Goal: Check status

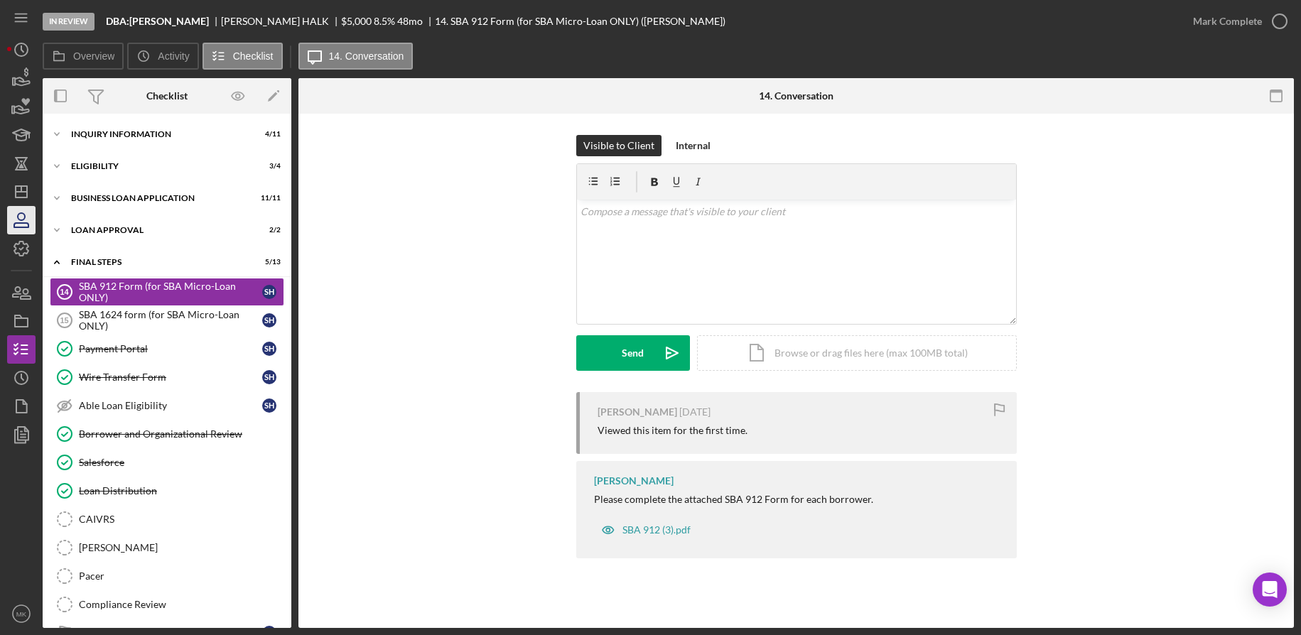
scroll to position [6, 0]
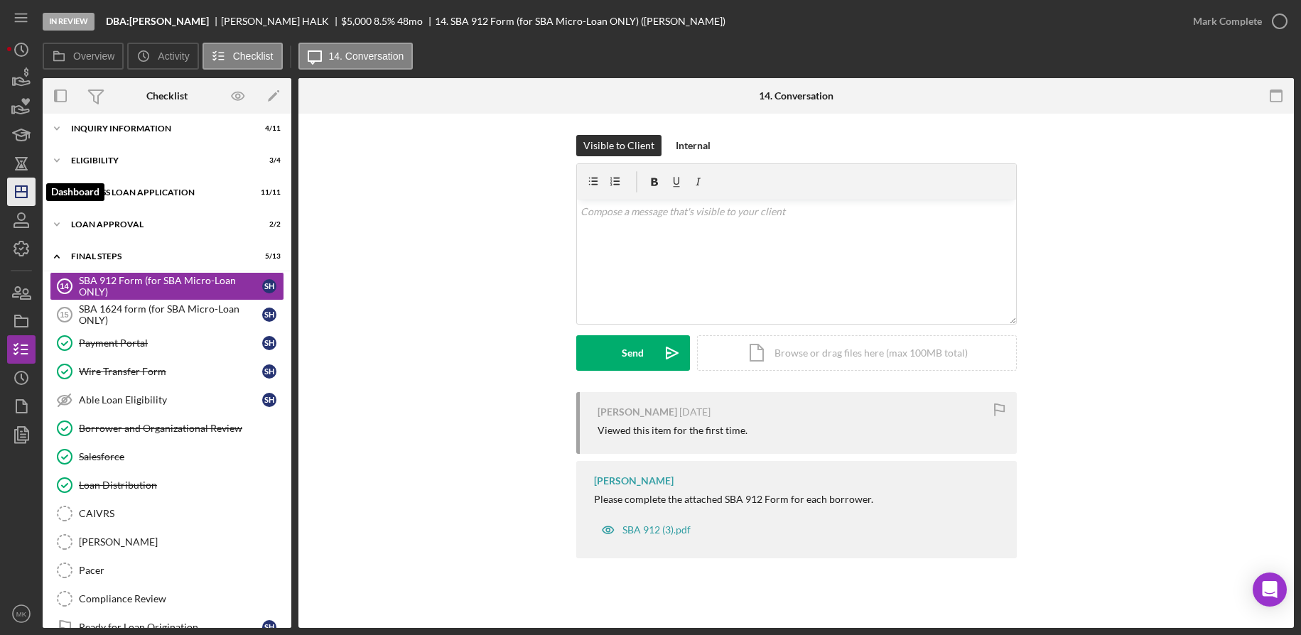
click at [21, 199] on icon "Icon/Dashboard" at bounding box center [22, 192] width 36 height 36
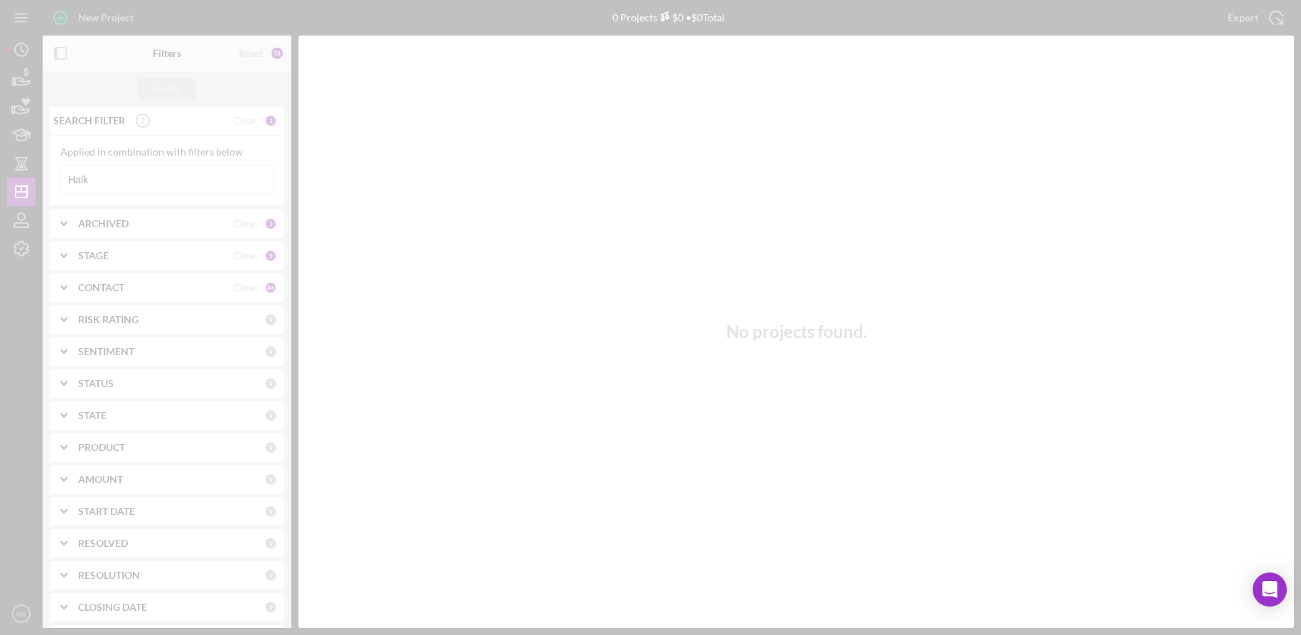
click at [126, 182] on div at bounding box center [650, 317] width 1301 height 635
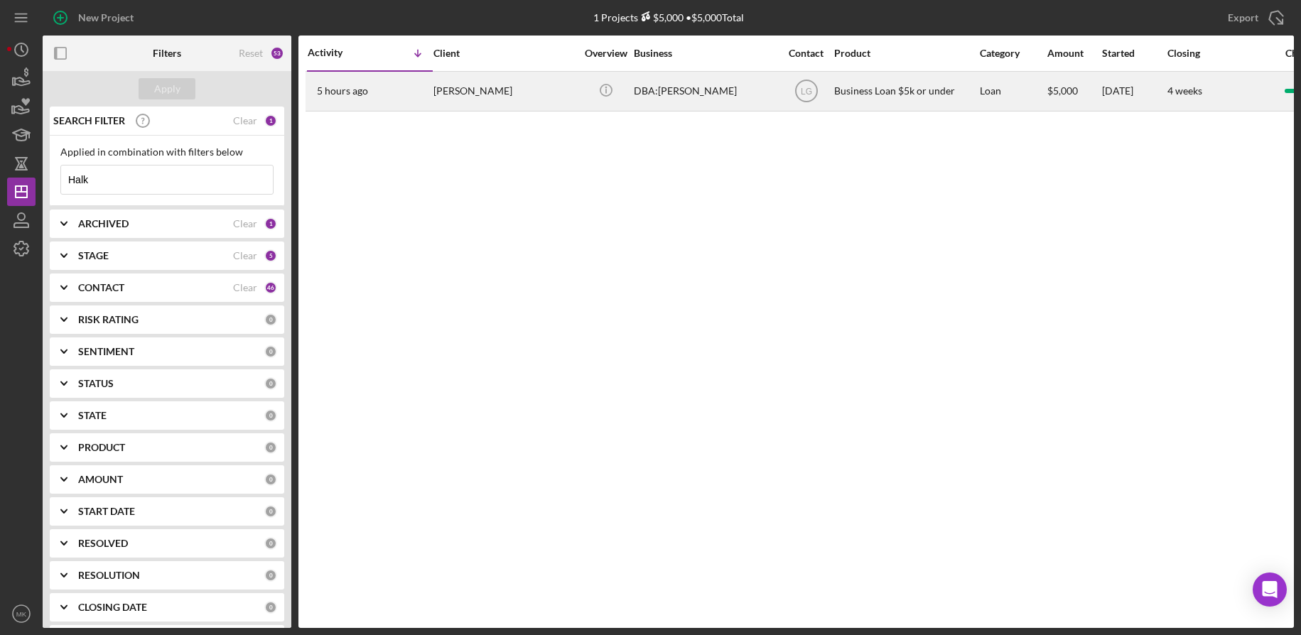
click at [711, 102] on div "DBA:[PERSON_NAME]" at bounding box center [705, 91] width 142 height 38
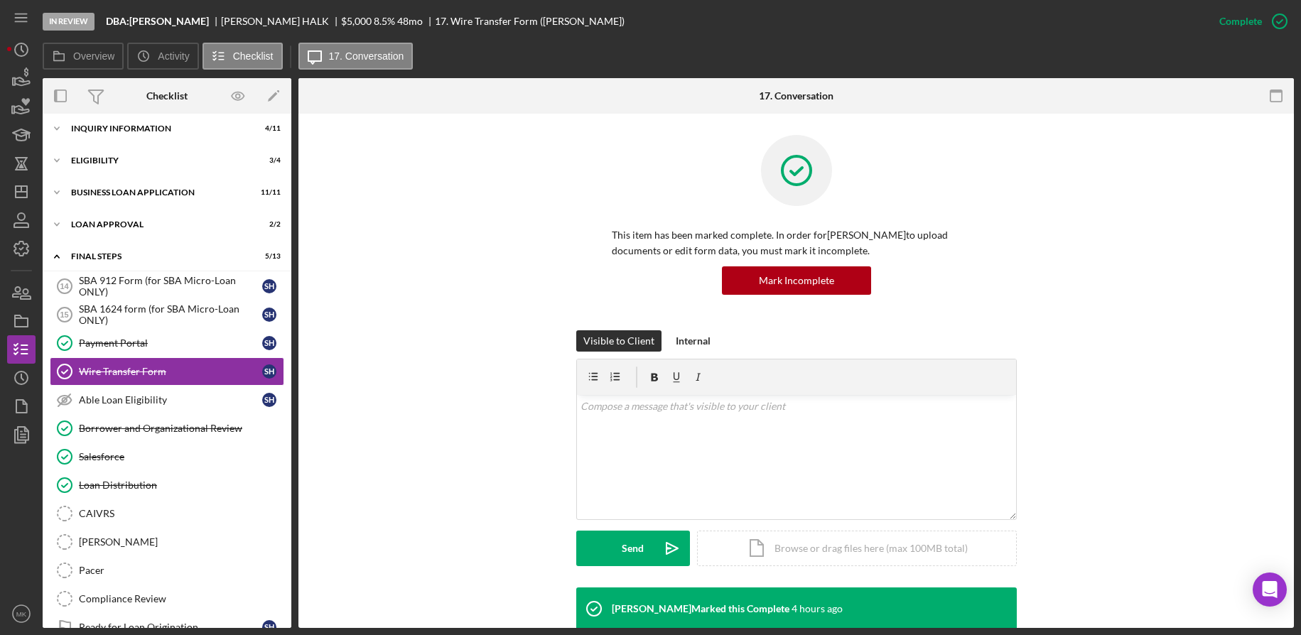
scroll to position [426, 0]
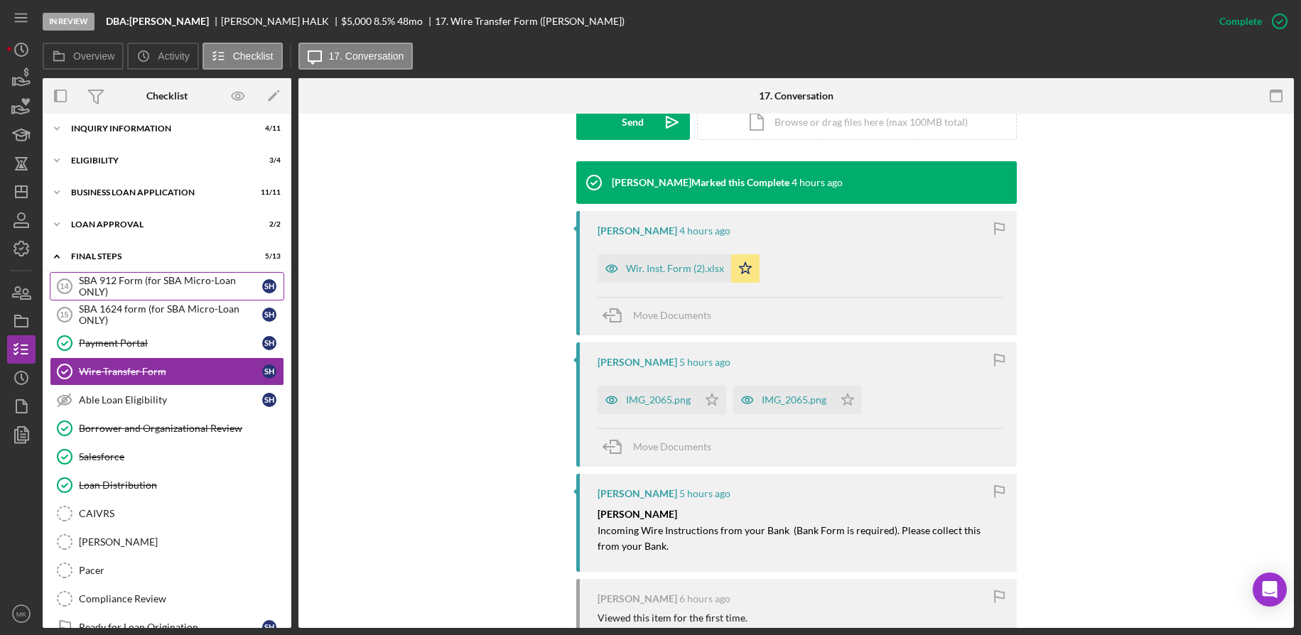
click at [146, 281] on div "SBA 912 Form (for SBA Micro-Loan ONLY)" at bounding box center [170, 286] width 183 height 23
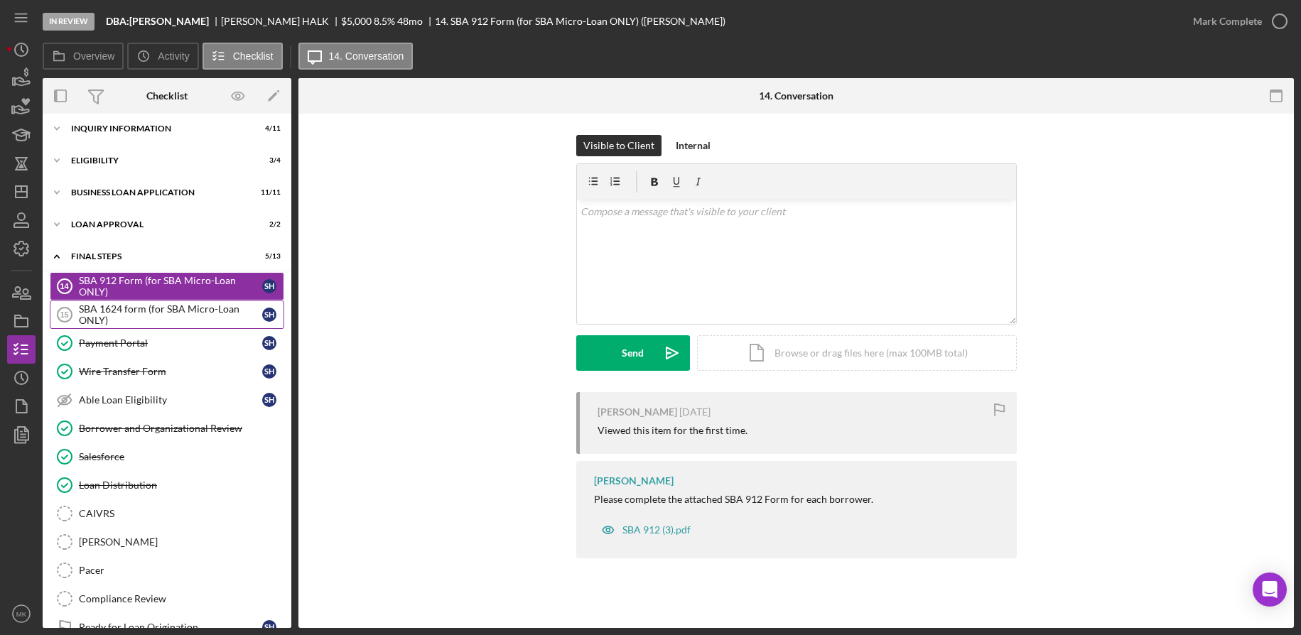
click at [145, 322] on div "SBA 1624 form (for SBA Micro-Loan ONLY)" at bounding box center [170, 314] width 183 height 23
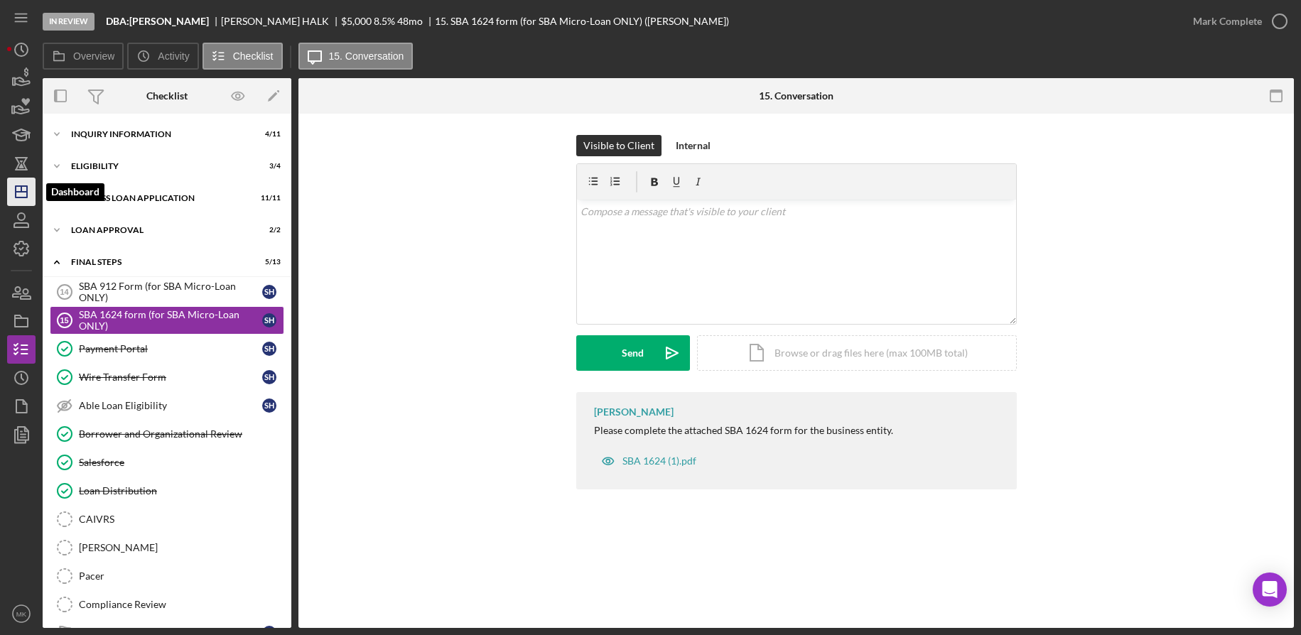
click at [13, 179] on icon "Icon/Dashboard" at bounding box center [22, 192] width 36 height 36
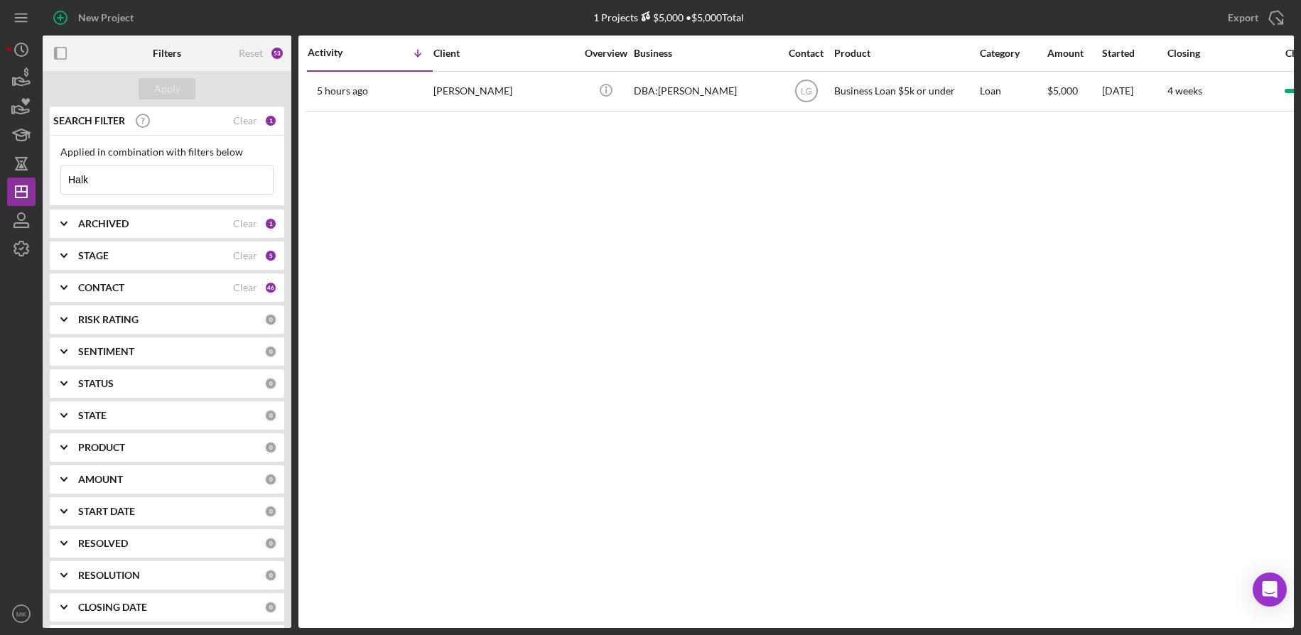
click at [56, 166] on div "Applied in combination with filters below Halk Icon/Menu Close" at bounding box center [167, 171] width 234 height 70
type input "[PERSON_NAME]"
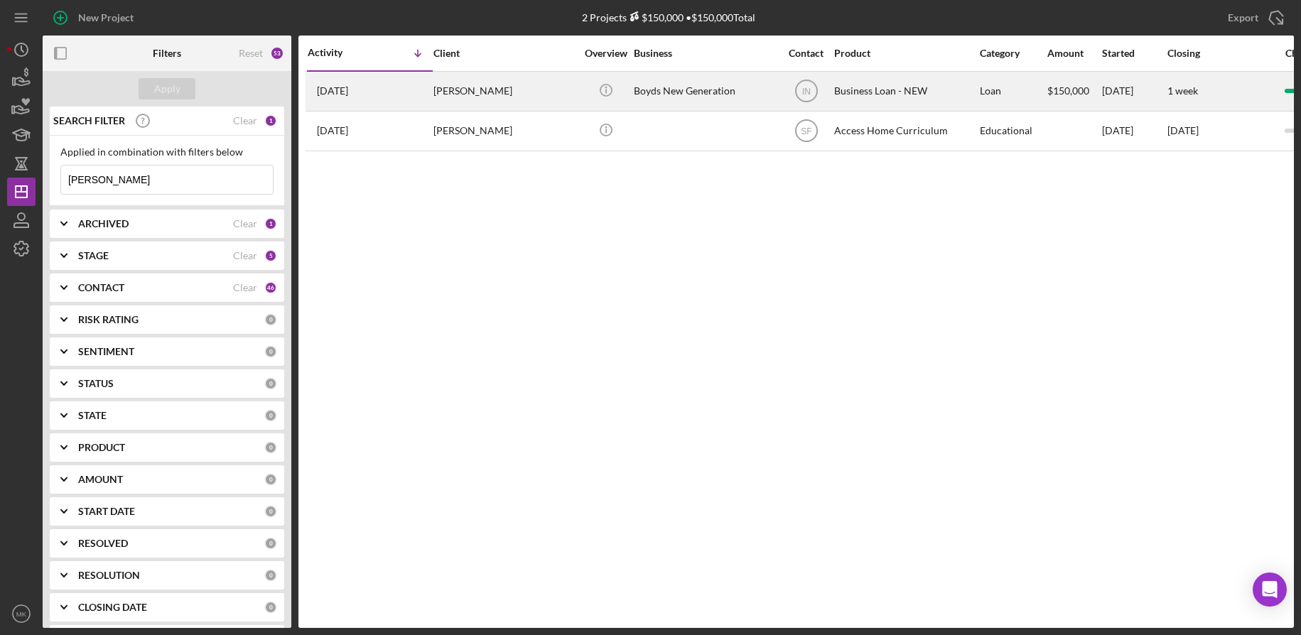
click at [679, 84] on div "Boyds New Generation" at bounding box center [705, 91] width 142 height 38
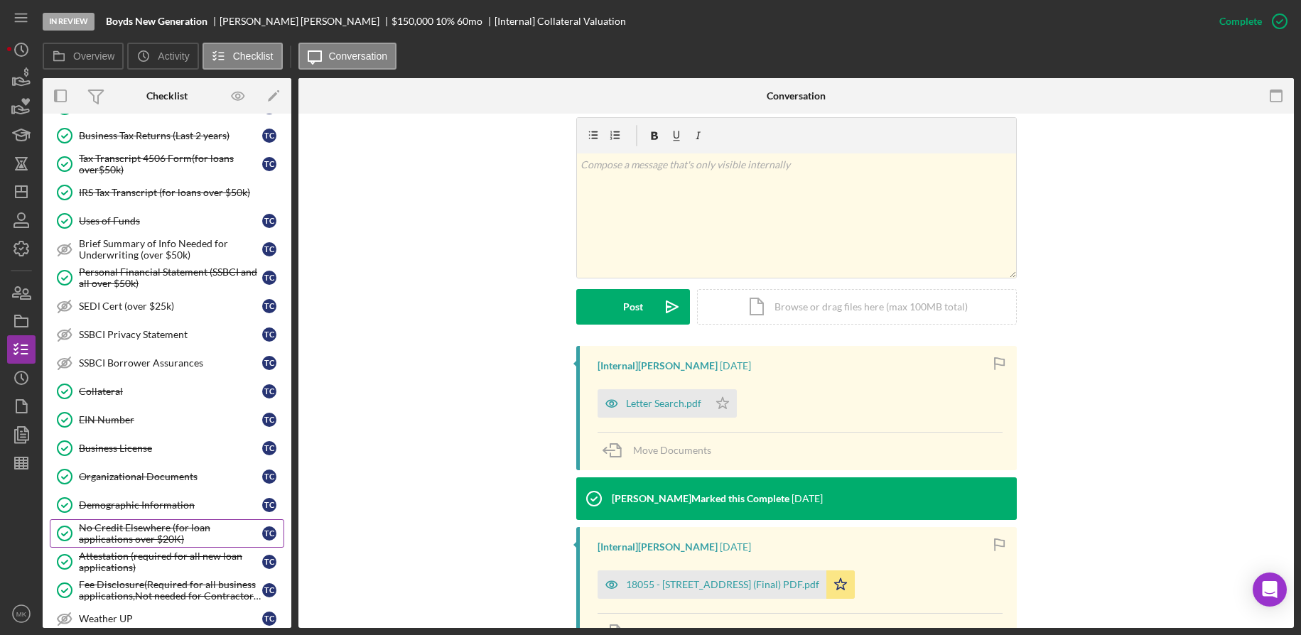
scroll to position [220, 0]
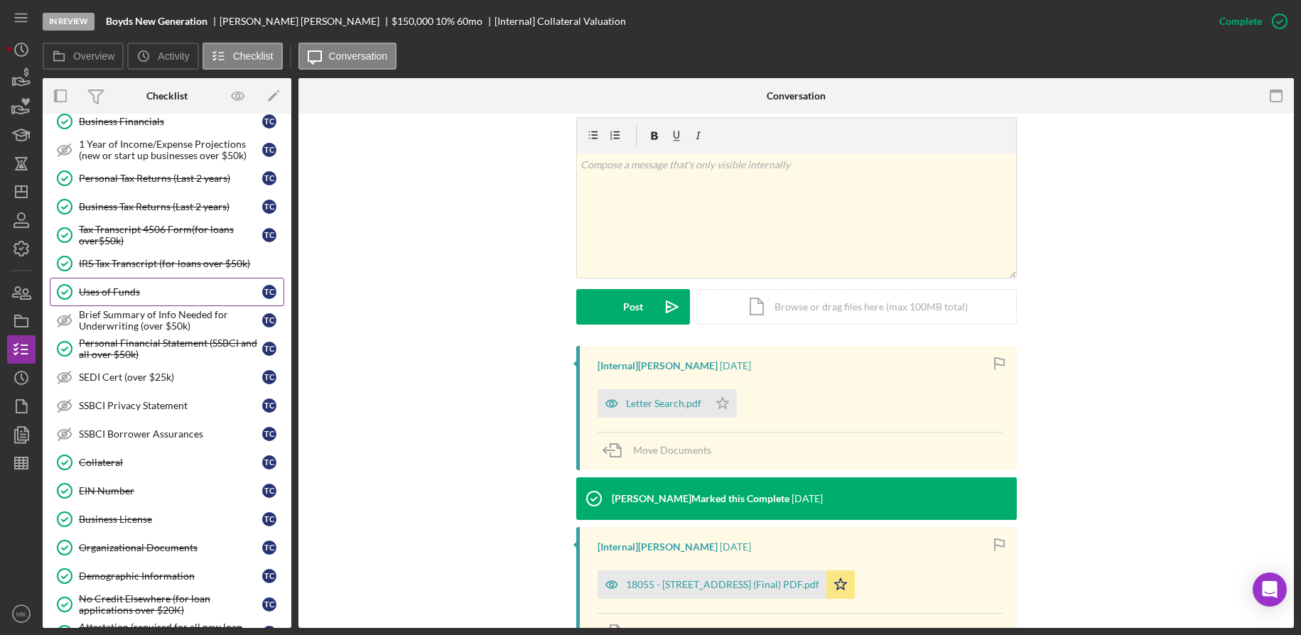
click at [135, 289] on div "Uses of Funds" at bounding box center [170, 291] width 183 height 11
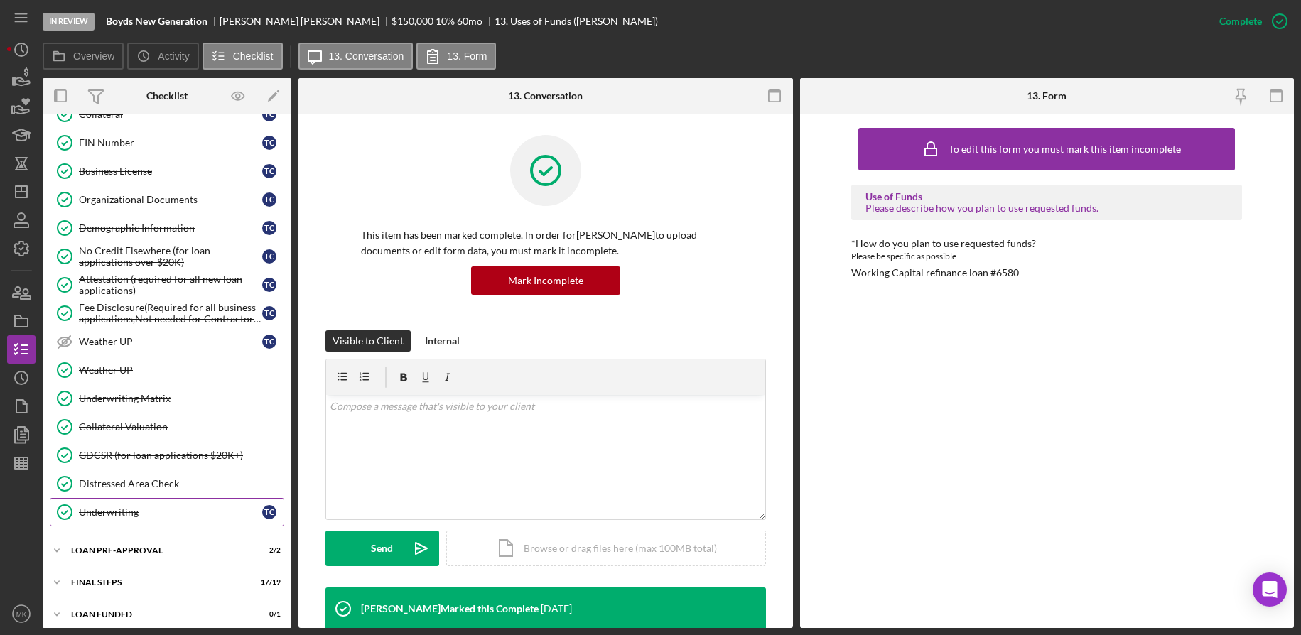
scroll to position [577, 0]
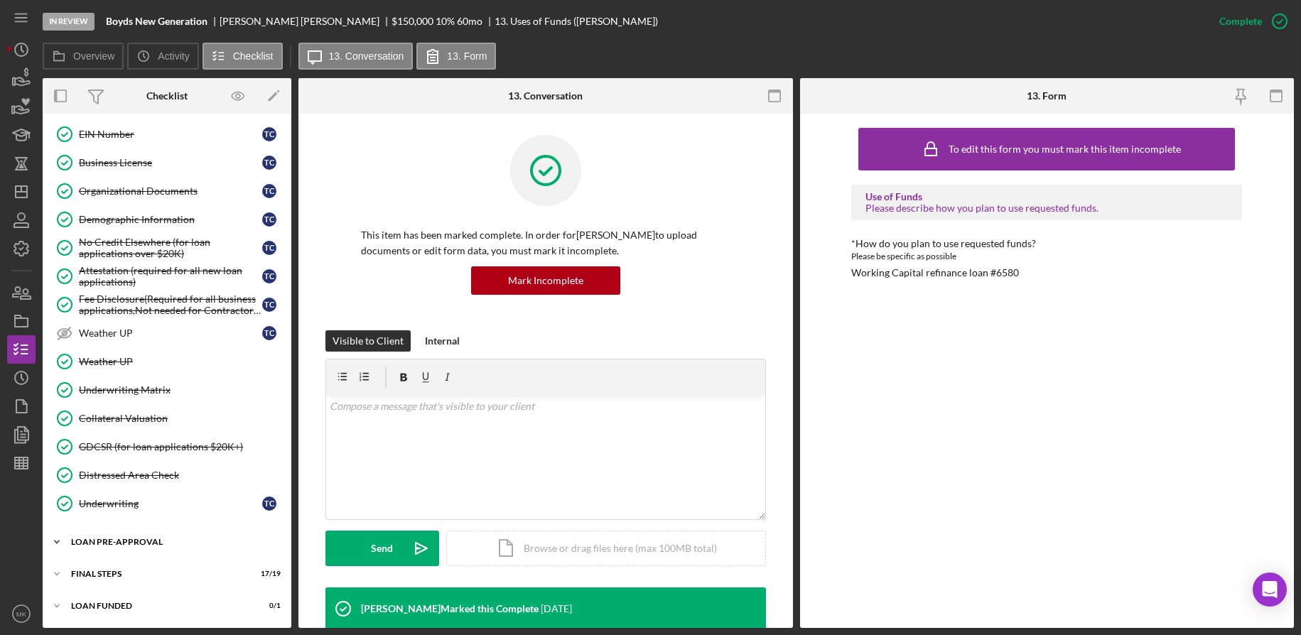
click at [155, 541] on div "LOAN PRE-APPROVAL" at bounding box center [172, 542] width 202 height 9
click at [155, 561] on link "Loan Approval Loan Approval" at bounding box center [167, 572] width 234 height 28
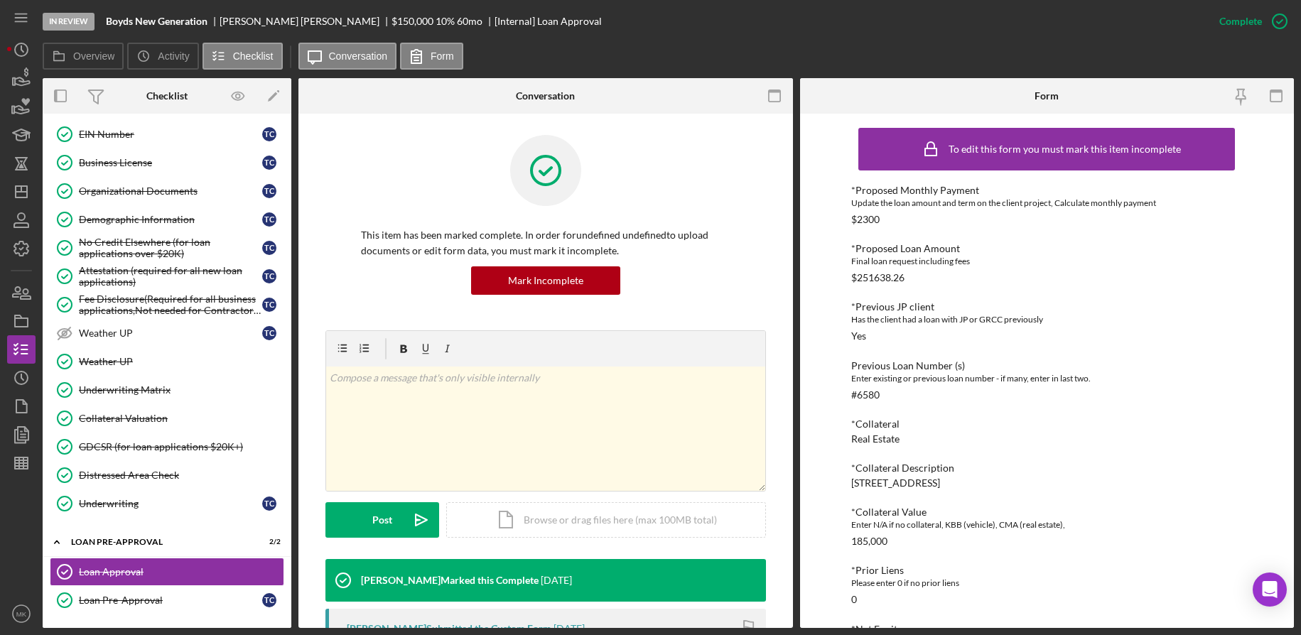
scroll to position [355, 0]
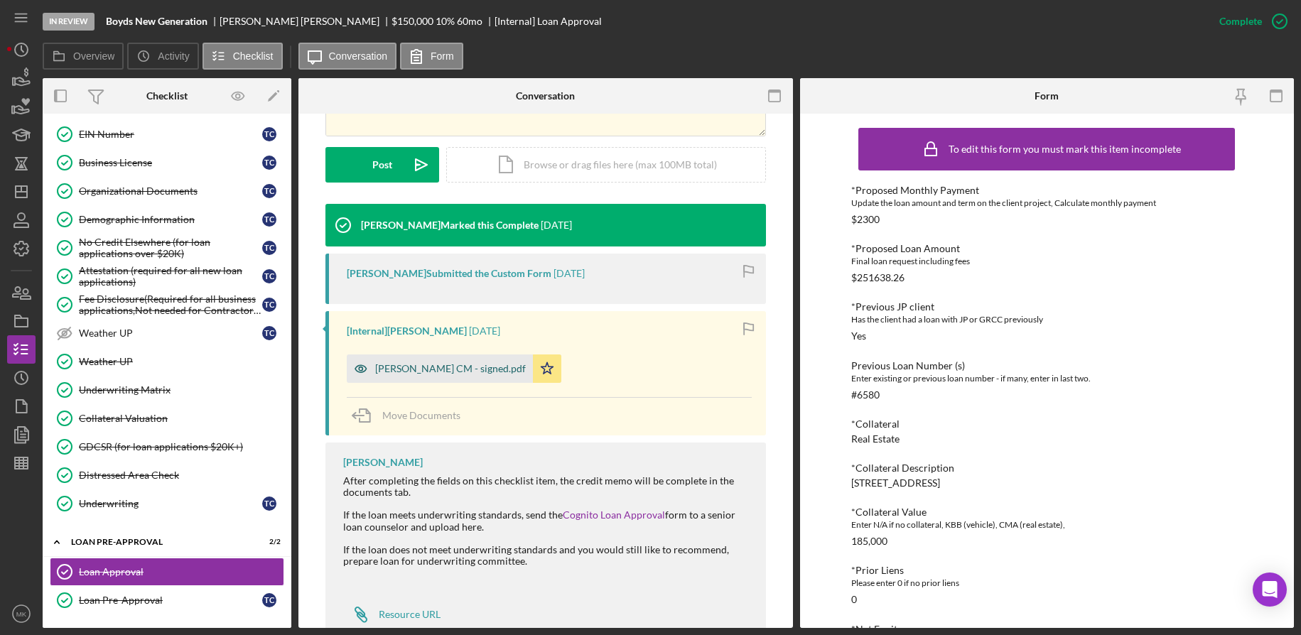
click at [466, 372] on div "[PERSON_NAME] CM - signed.pdf" at bounding box center [450, 368] width 151 height 11
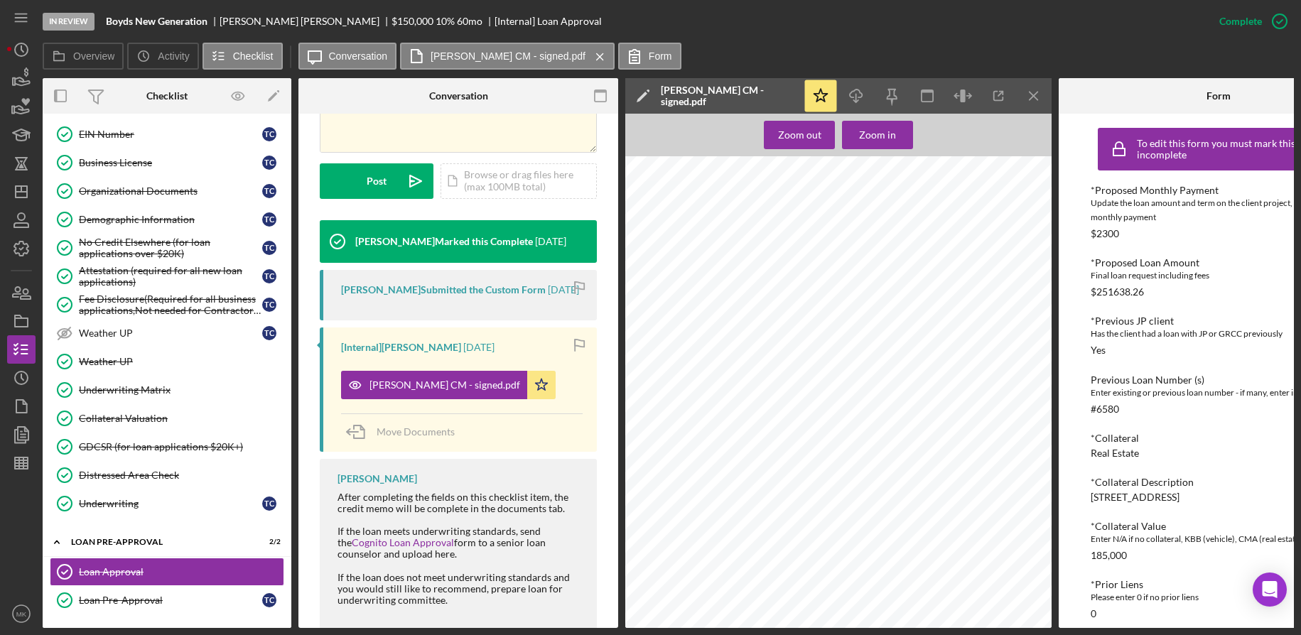
scroll to position [0, 0]
click at [1030, 97] on icon "Icon/Menu Close" at bounding box center [1034, 96] width 32 height 32
